Goal: Transaction & Acquisition: Book appointment/travel/reservation

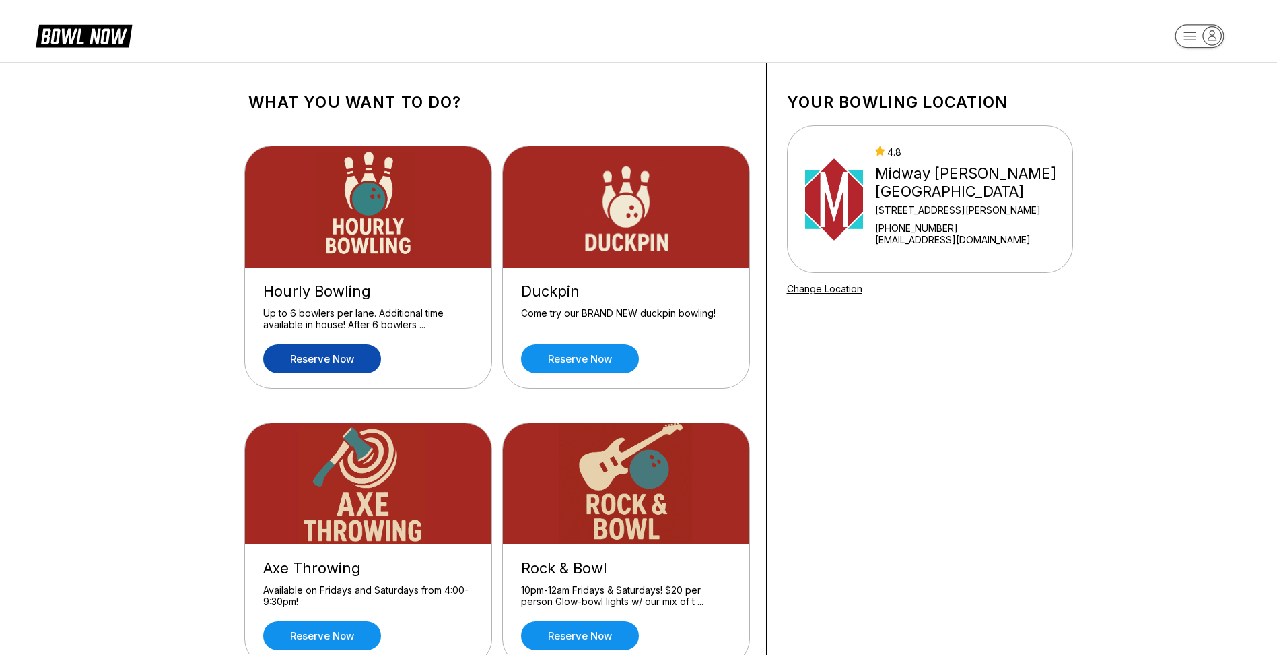
click at [301, 356] on link "Reserve now" at bounding box center [322, 358] width 118 height 29
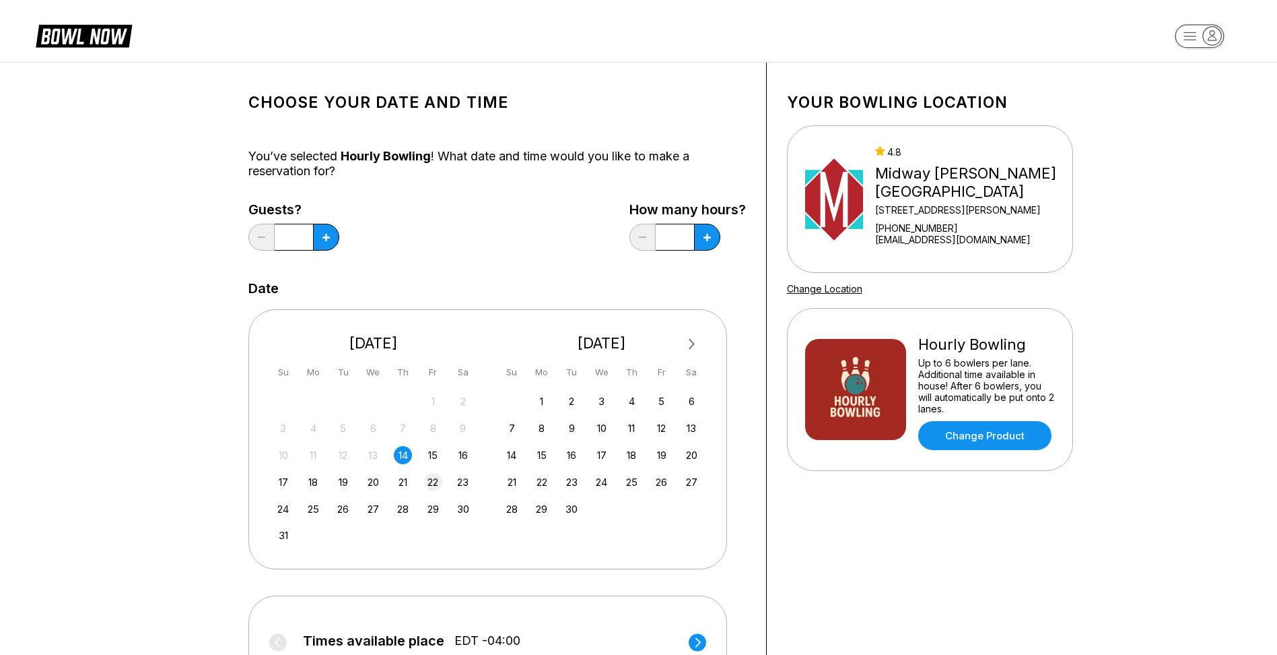
click at [432, 485] on div "22" at bounding box center [433, 482] width 18 height 18
click at [328, 236] on icon at bounding box center [326, 237] width 7 height 7
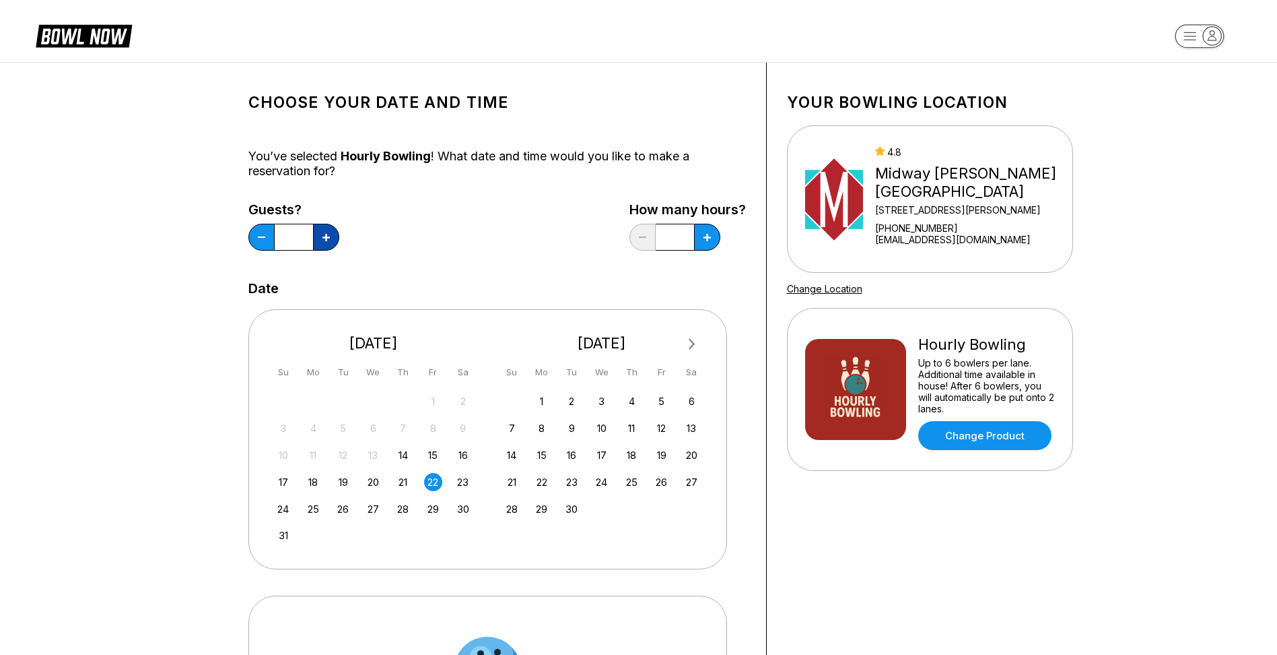
click at [328, 236] on icon at bounding box center [326, 237] width 7 height 7
type input "*"
click at [339, 242] on button at bounding box center [326, 237] width 26 height 27
click at [339, 239] on button at bounding box center [326, 237] width 26 height 27
type input "*"
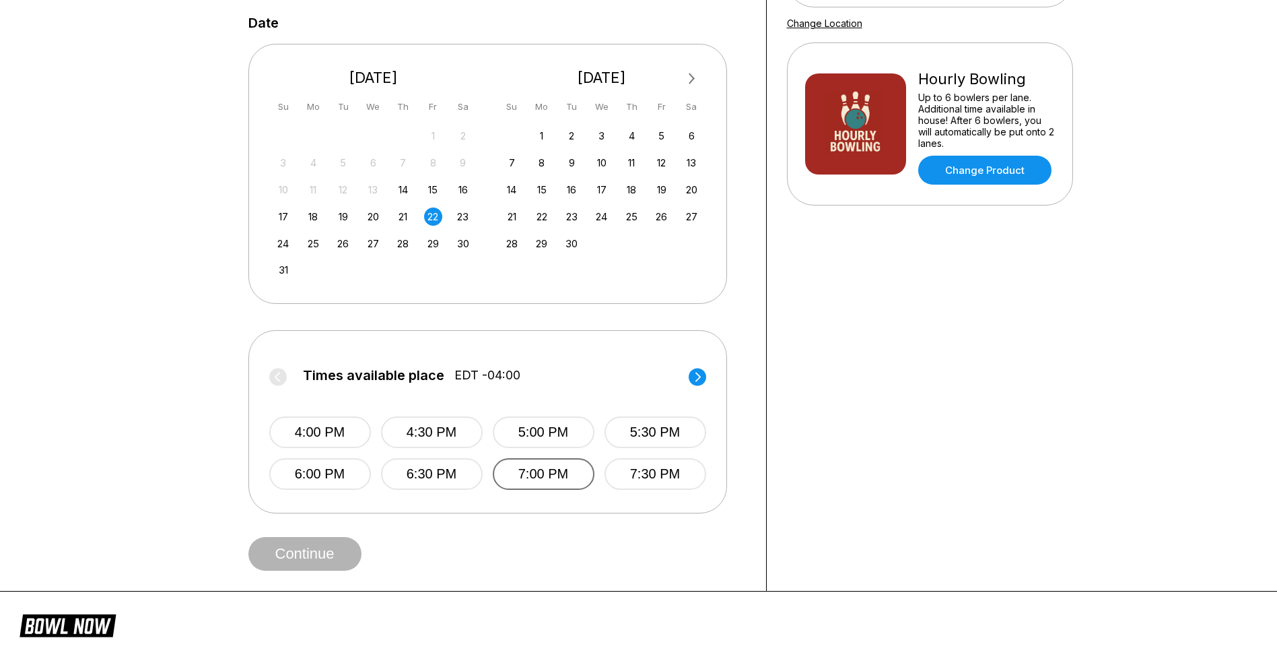
scroll to position [269, 0]
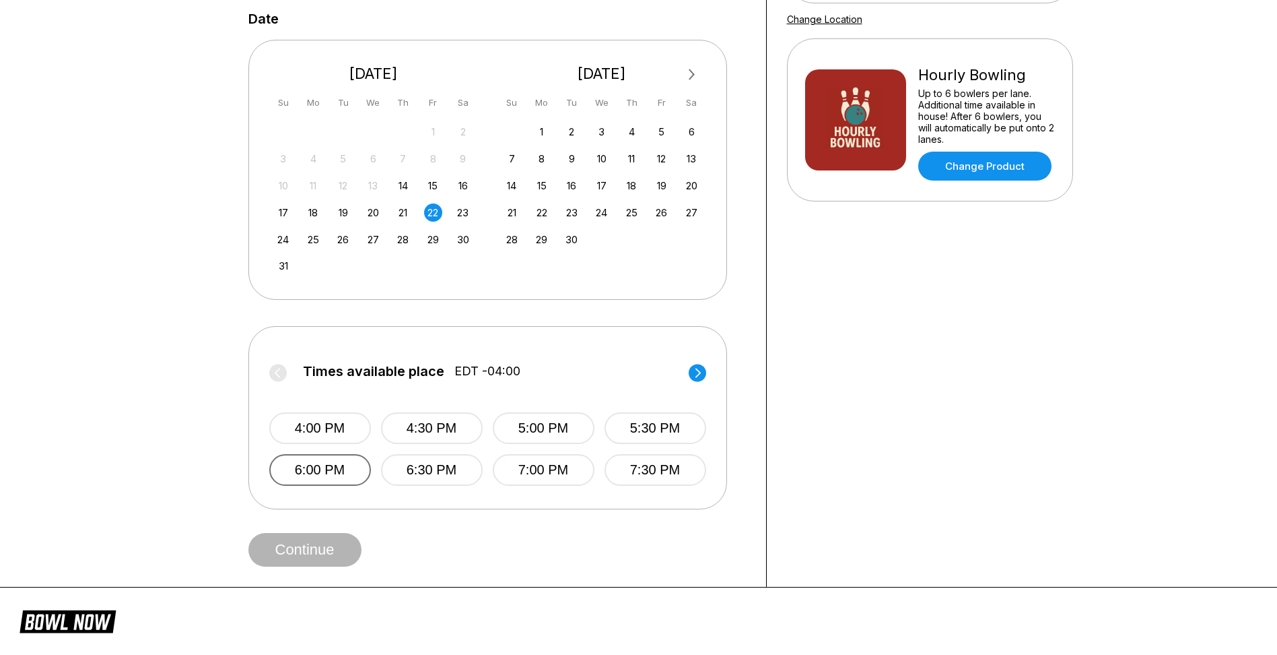
click at [325, 477] on button "6:00 PM" at bounding box center [320, 470] width 102 height 32
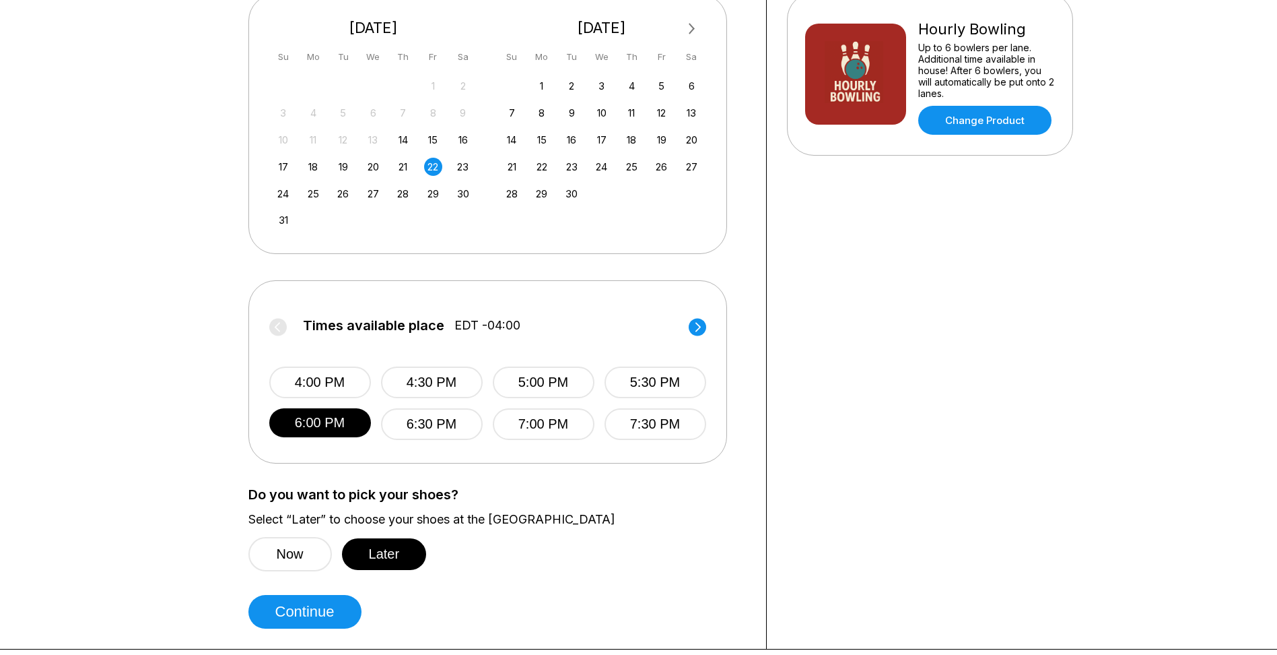
scroll to position [404, 0]
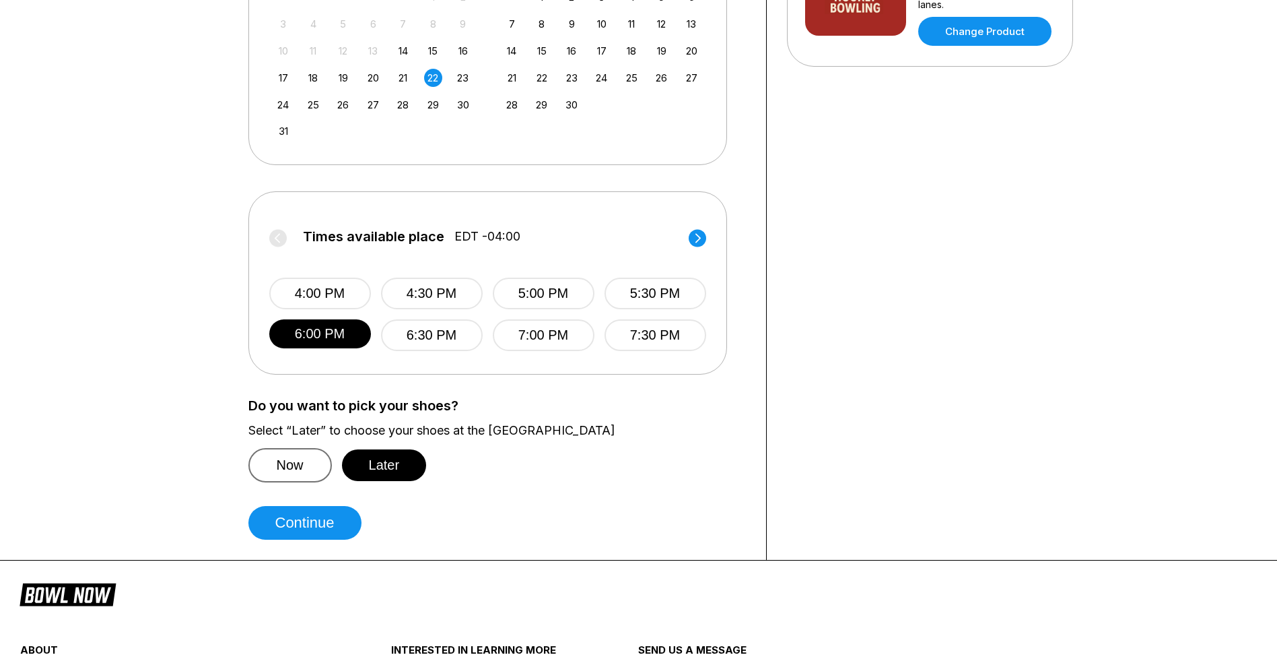
click at [306, 471] on button "Now" at bounding box center [289, 465] width 83 height 34
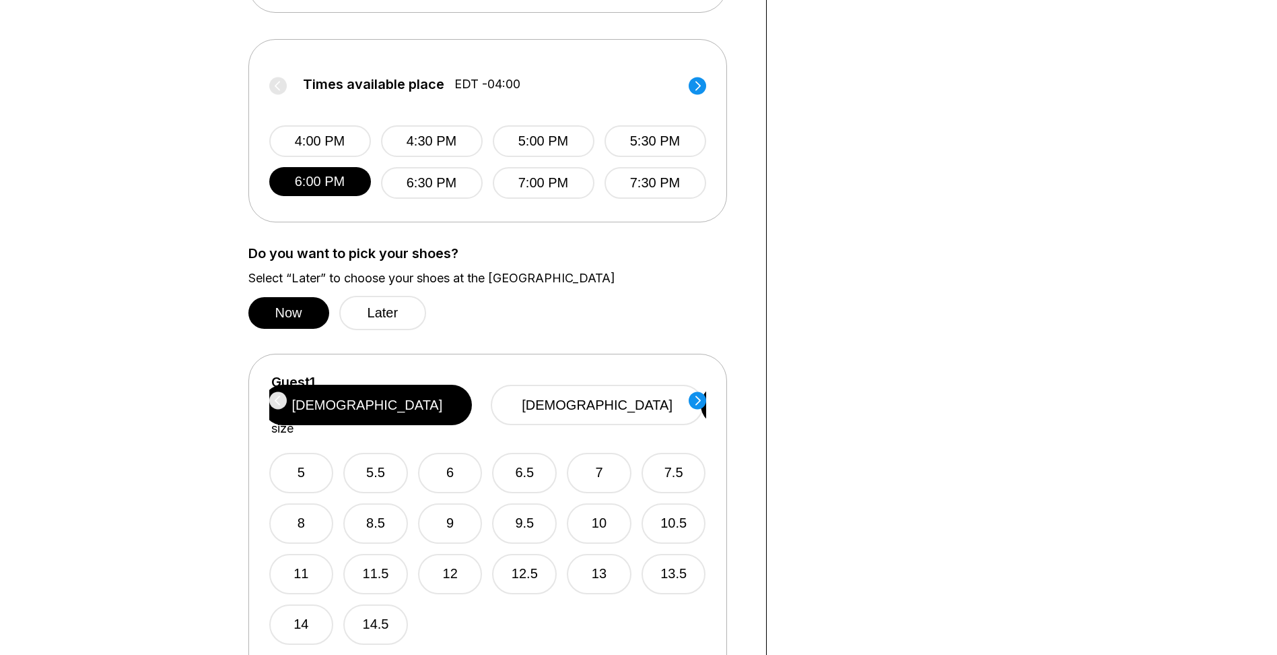
scroll to position [601, 0]
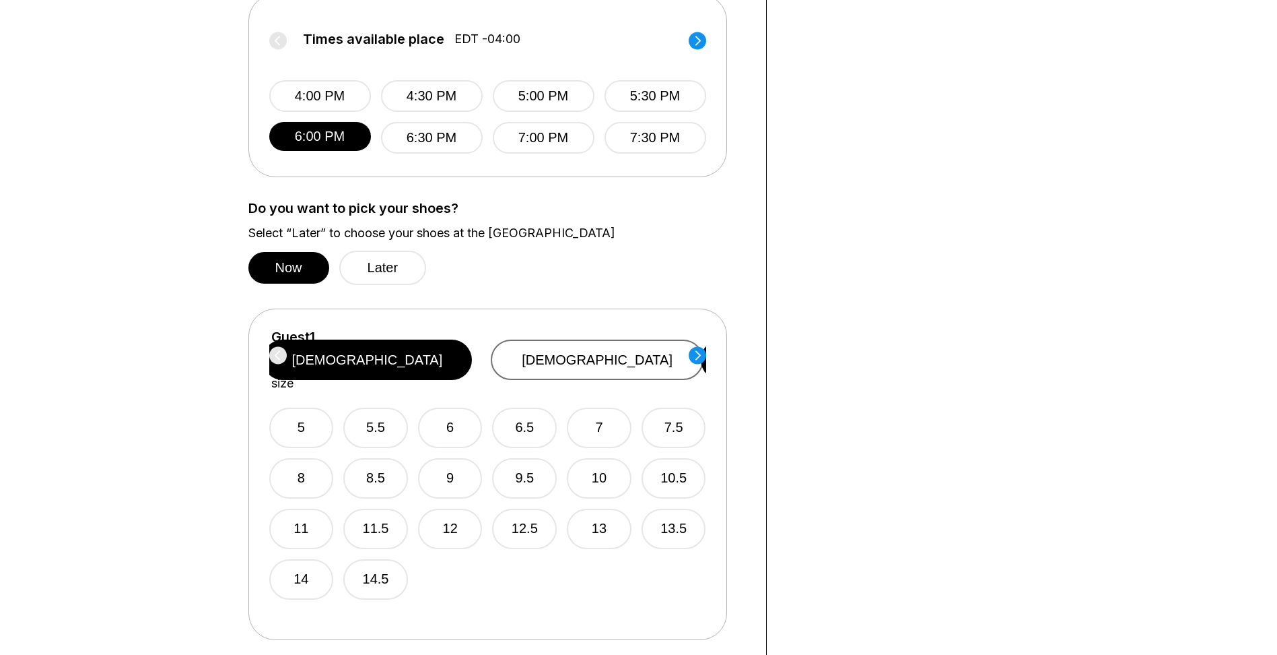
drag, startPoint x: 655, startPoint y: 343, endPoint x: 642, endPoint y: 362, distance: 22.8
click at [655, 343] on button "[DEMOGRAPHIC_DATA]" at bounding box center [597, 359] width 213 height 40
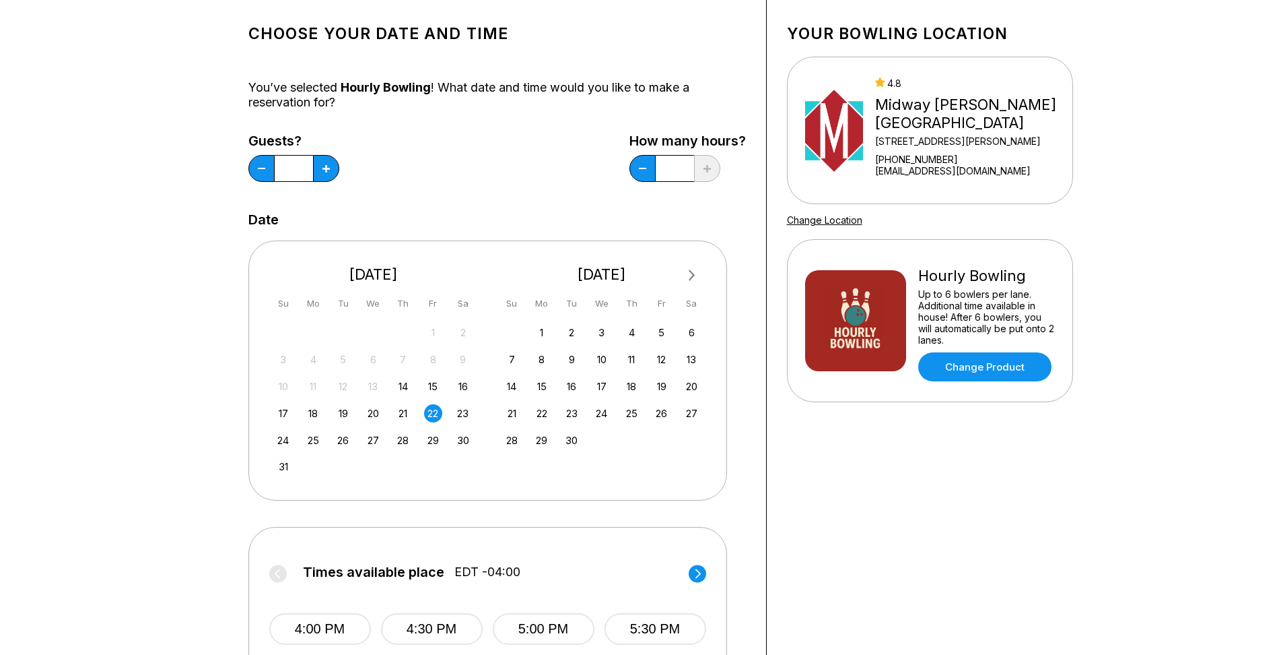
scroll to position [0, 0]
